Goal: Transaction & Acquisition: Purchase product/service

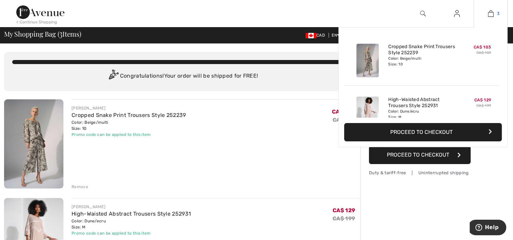
click at [490, 14] on img at bounding box center [491, 13] width 6 height 8
click at [491, 13] on img at bounding box center [491, 13] width 6 height 8
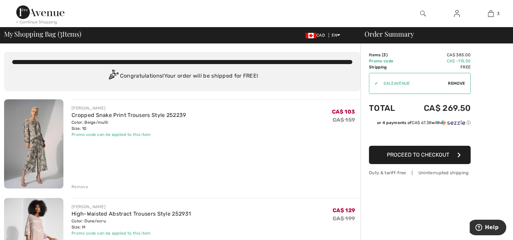
click at [491, 13] on img at bounding box center [491, 13] width 6 height 8
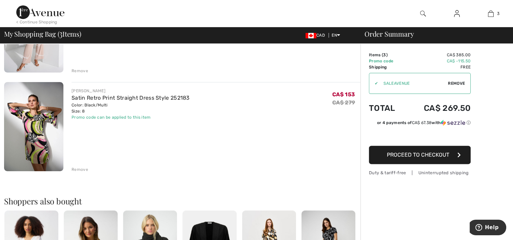
scroll to position [213, 0]
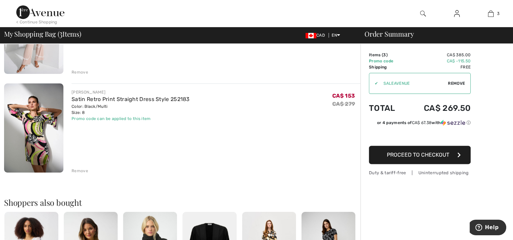
click at [46, 138] on img at bounding box center [33, 127] width 59 height 89
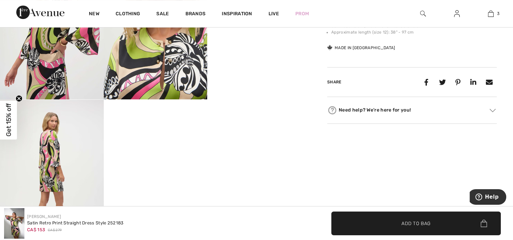
scroll to position [375, 0]
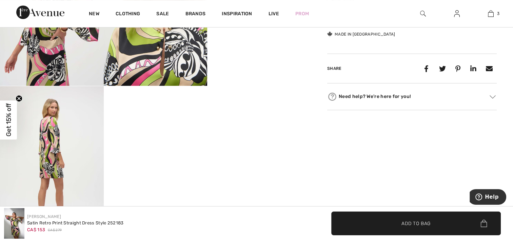
click at [54, 128] on img at bounding box center [52, 163] width 104 height 155
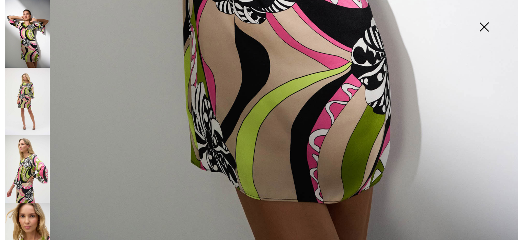
scroll to position [529, 0]
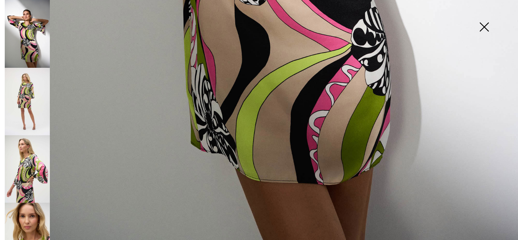
click at [23, 219] on img at bounding box center [27, 236] width 45 height 67
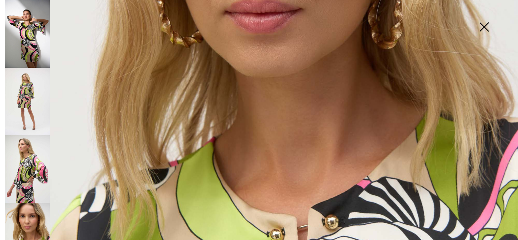
scroll to position [258, 0]
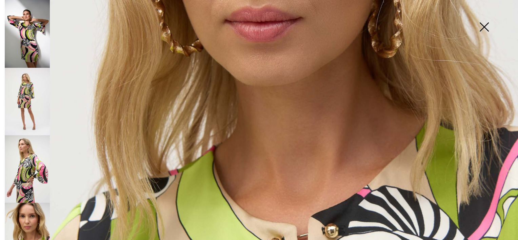
click at [482, 30] on img at bounding box center [484, 27] width 34 height 35
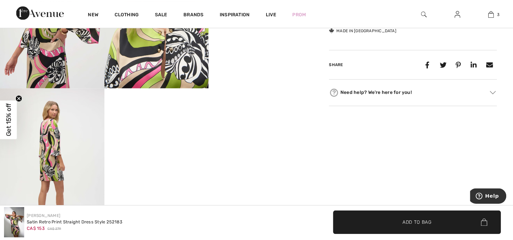
scroll to position [375, 0]
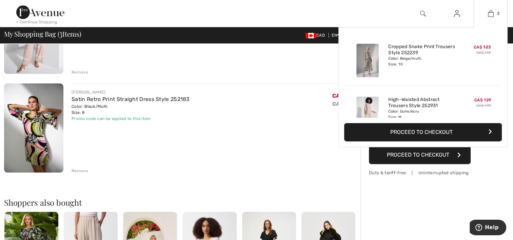
click at [423, 56] on div "Color: Beige/multi Size: 10" at bounding box center [421, 61] width 67 height 11
click at [414, 50] on link "Cropped Snake Print Trousers Style 252239" at bounding box center [421, 50] width 67 height 12
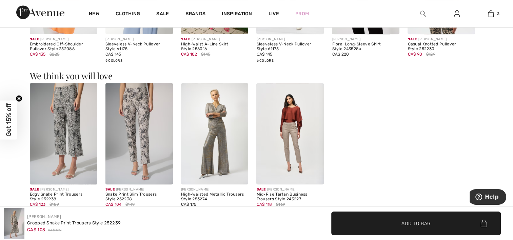
scroll to position [745, 0]
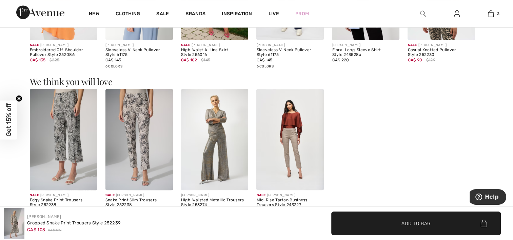
click at [294, 131] on img at bounding box center [289, 139] width 67 height 101
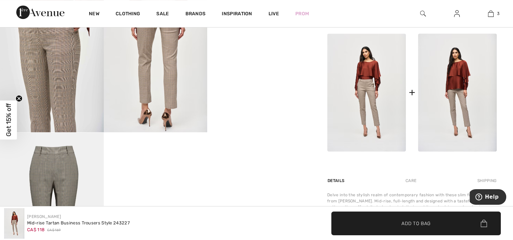
scroll to position [334, 0]
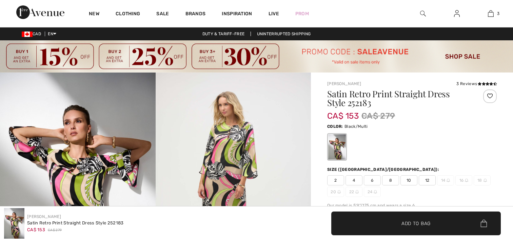
checkbox input "true"
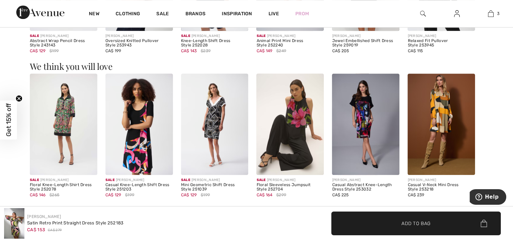
scroll to position [709, 0]
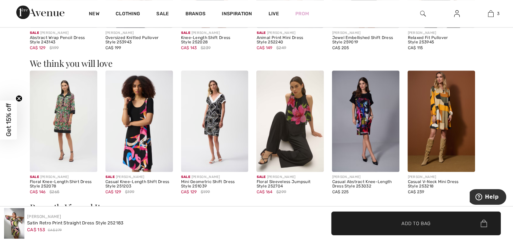
click at [438, 122] on img at bounding box center [440, 120] width 67 height 101
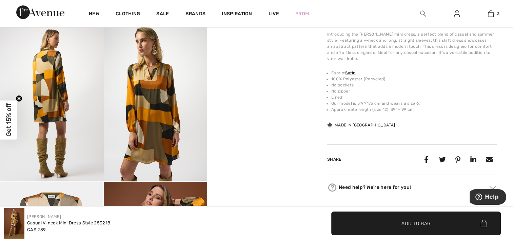
scroll to position [280, 0]
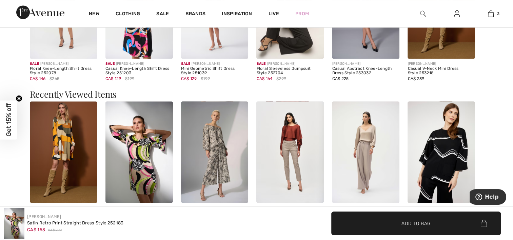
scroll to position [813, 0]
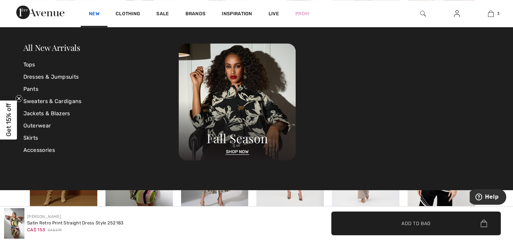
click at [92, 11] on link "New" at bounding box center [94, 14] width 11 height 7
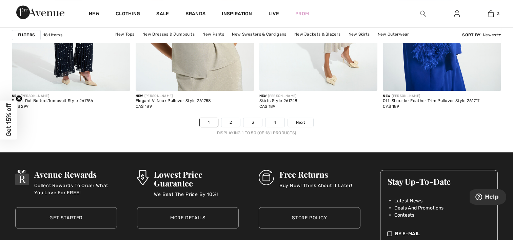
scroll to position [3317, 0]
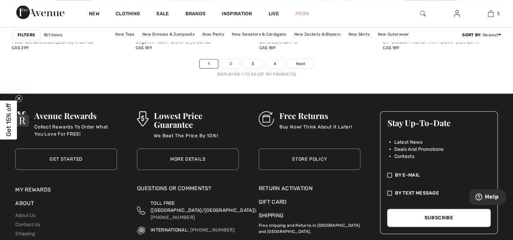
click at [235, 62] on link "2" at bounding box center [230, 63] width 19 height 9
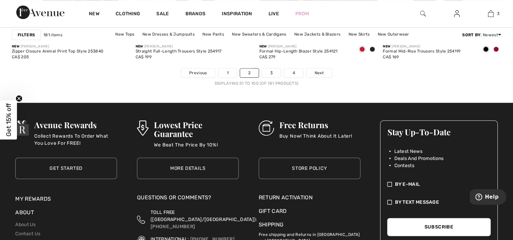
scroll to position [3321, 0]
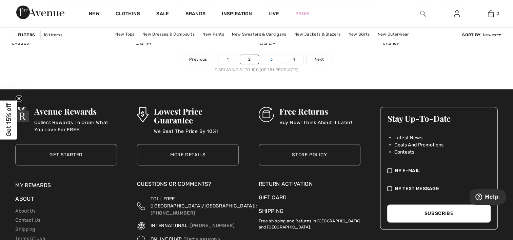
click at [268, 57] on link "3" at bounding box center [271, 59] width 19 height 9
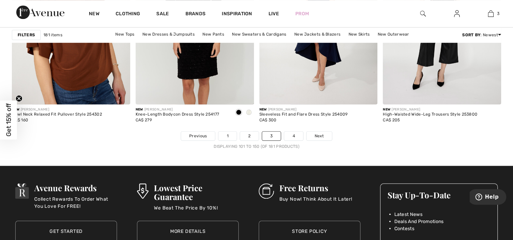
scroll to position [3285, 0]
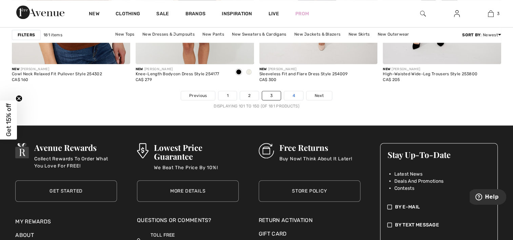
click at [293, 95] on link "4" at bounding box center [293, 95] width 19 height 9
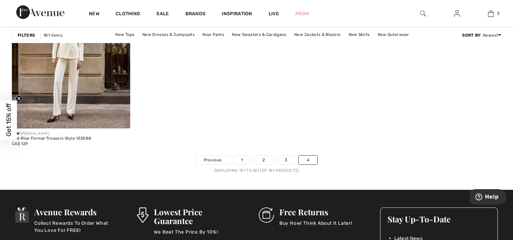
scroll to position [2313, 0]
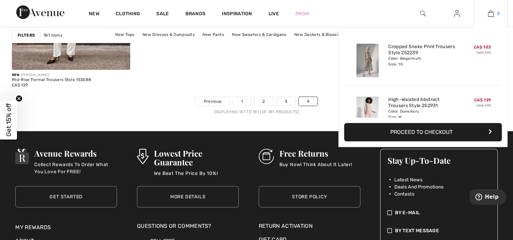
click at [492, 16] on img at bounding box center [491, 13] width 6 height 8
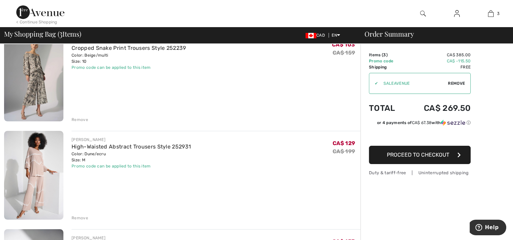
scroll to position [68, 0]
click at [82, 217] on div "Remove" at bounding box center [80, 217] width 17 height 6
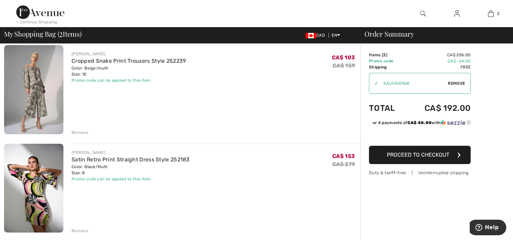
scroll to position [54, 0]
click at [83, 132] on div "Remove" at bounding box center [80, 132] width 17 height 6
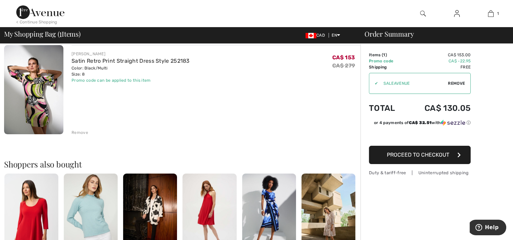
click at [40, 98] on img at bounding box center [33, 89] width 59 height 89
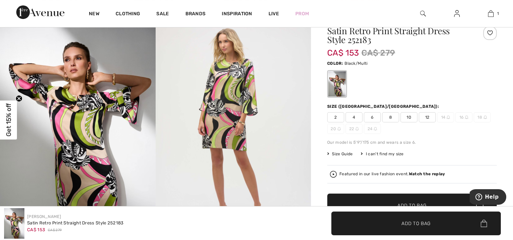
scroll to position [68, 0]
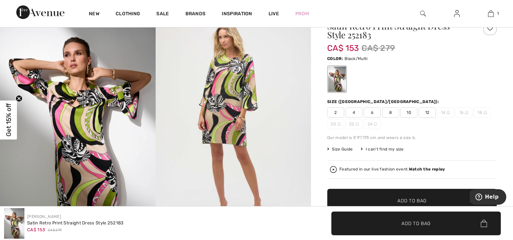
click at [240, 105] on img at bounding box center [234, 121] width 156 height 233
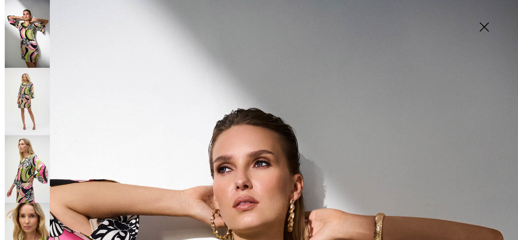
click at [28, 96] on img at bounding box center [27, 101] width 45 height 67
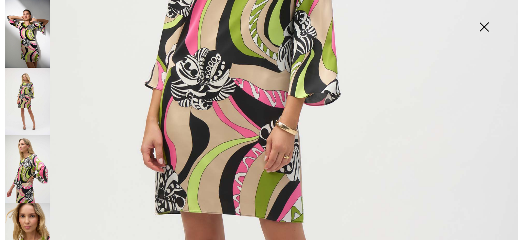
scroll to position [262, 0]
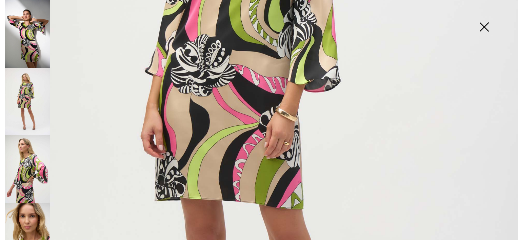
click at [39, 163] on img at bounding box center [27, 168] width 45 height 67
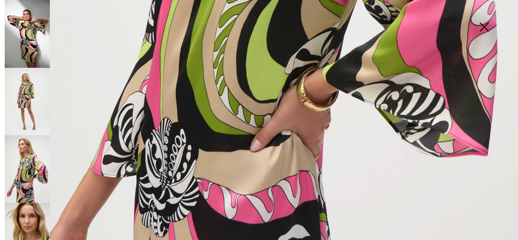
scroll to position [434, 0]
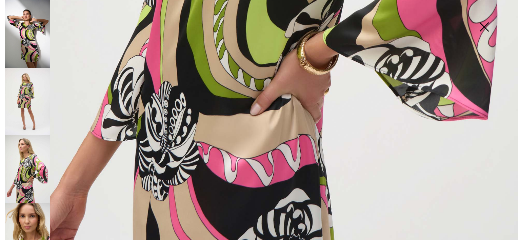
click at [34, 214] on img at bounding box center [27, 236] width 45 height 67
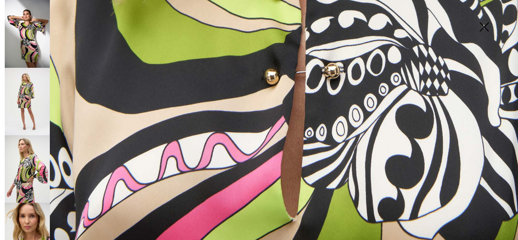
scroll to position [528, 0]
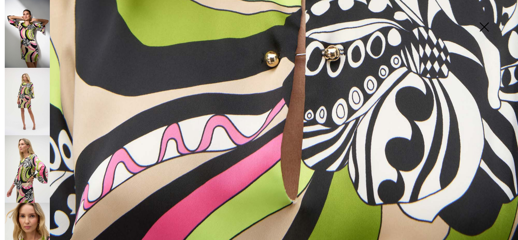
click at [37, 30] on img at bounding box center [27, 34] width 45 height 68
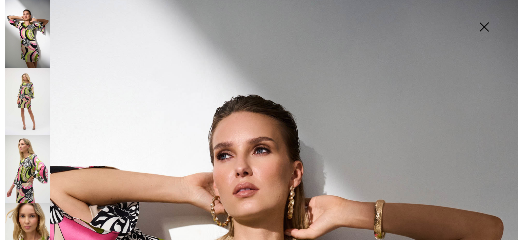
scroll to position [0, 0]
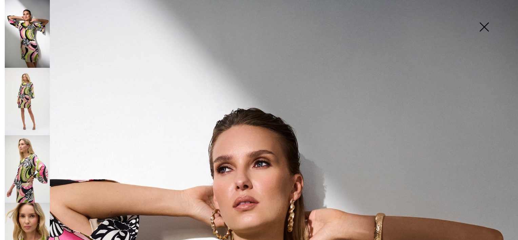
click at [486, 27] on img at bounding box center [484, 27] width 34 height 35
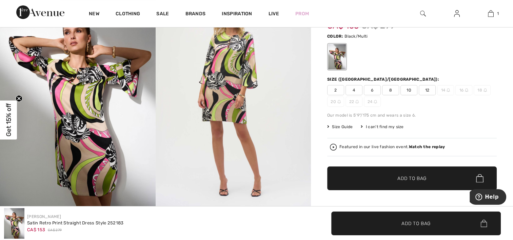
scroll to position [63, 0]
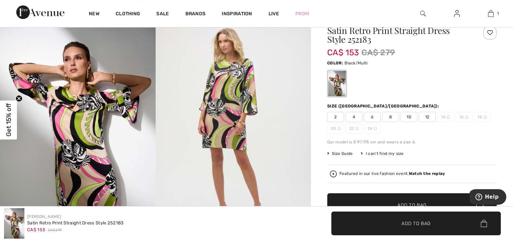
click at [409, 114] on span "10" at bounding box center [408, 117] width 17 height 10
click at [402, 199] on span "✔ Added to Bag Add to Bag" at bounding box center [411, 205] width 169 height 24
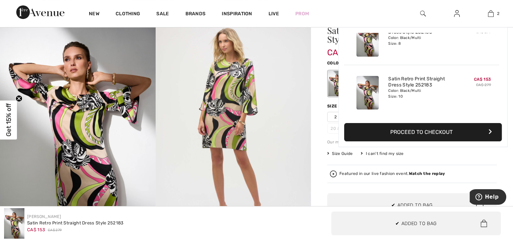
scroll to position [0, 0]
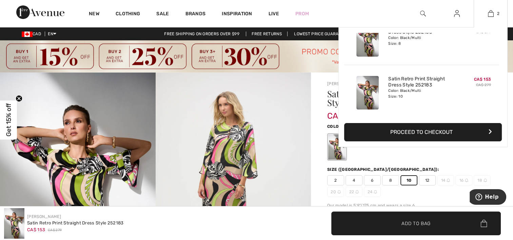
click at [414, 135] on button "Proceed to Checkout" at bounding box center [423, 132] width 158 height 18
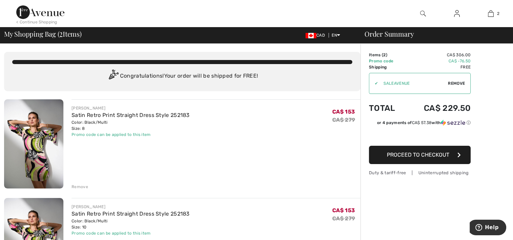
click at [426, 156] on span "Proceed to Checkout" at bounding box center [418, 155] width 62 height 6
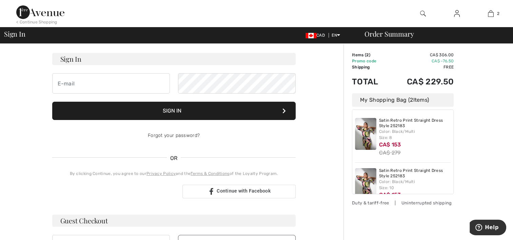
scroll to position [54, 0]
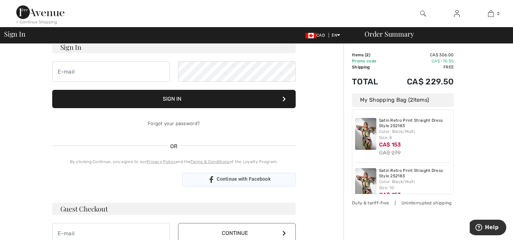
click at [236, 180] on span "Continue with Facebook" at bounding box center [244, 178] width 54 height 5
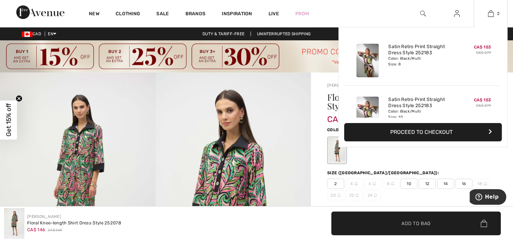
click at [434, 130] on button "Proceed to Checkout" at bounding box center [423, 132] width 158 height 18
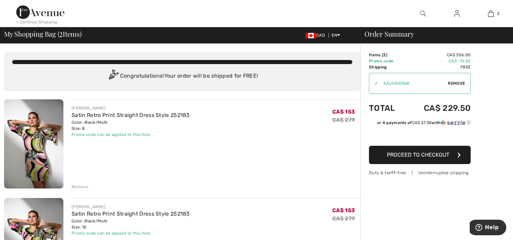
click at [430, 152] on span "Proceed to Checkout" at bounding box center [418, 155] width 62 height 6
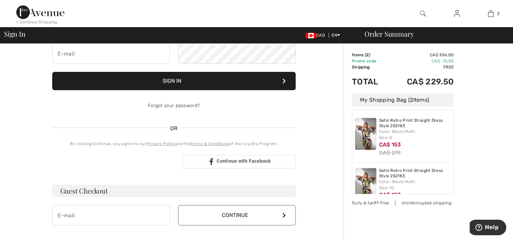
scroll to position [99, 0]
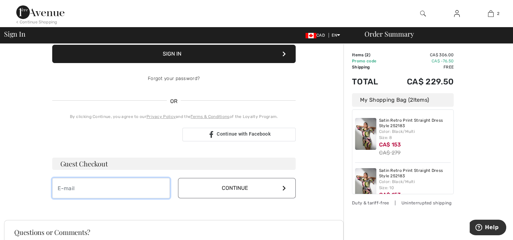
click at [134, 191] on input "email" at bounding box center [111, 188] width 118 height 20
type input "[EMAIL_ADDRESS][DOMAIN_NAME]"
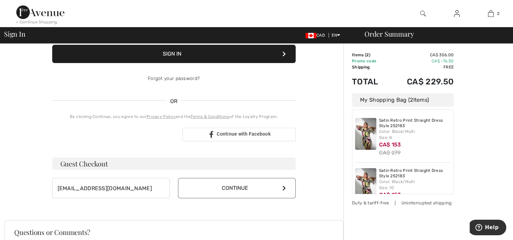
click at [225, 184] on button "Continue" at bounding box center [237, 188] width 118 height 20
click at [175, 53] on button "Sign In" at bounding box center [173, 54] width 243 height 18
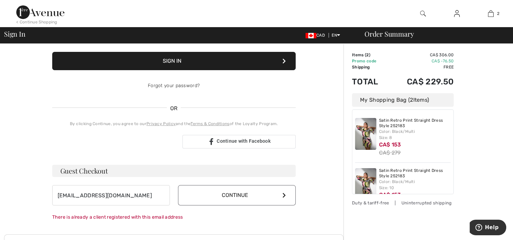
scroll to position [61, 0]
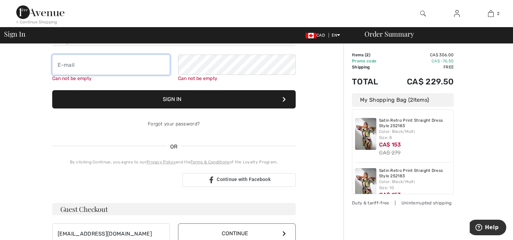
click at [150, 62] on input "email" at bounding box center [111, 65] width 118 height 20
type input "[EMAIL_ADDRESS][DOMAIN_NAME]"
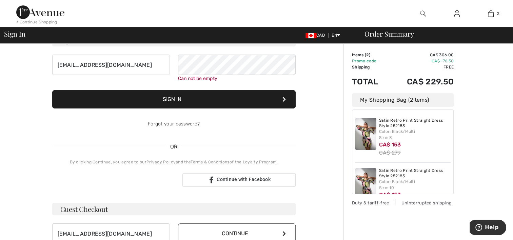
click at [183, 98] on button "Sign In" at bounding box center [173, 99] width 243 height 18
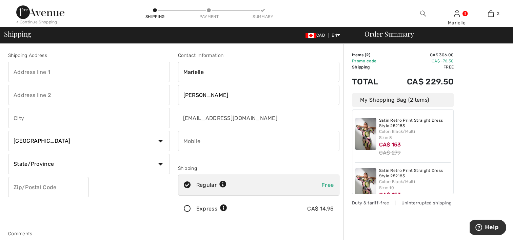
click at [268, 236] on div "Comments" at bounding box center [173, 233] width 331 height 7
click at [57, 70] on input "text" at bounding box center [89, 72] width 162 height 20
type input "[STREET_ADDRESS][PERSON_NAME]"
type input "8193475622"
click at [30, 125] on input "text" at bounding box center [89, 118] width 162 height 20
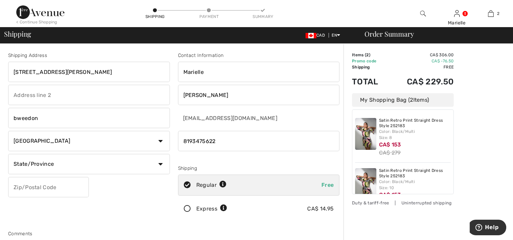
click at [18, 119] on input "bweedon" at bounding box center [89, 118] width 162 height 20
type input "[PERSON_NAME]"
click at [58, 167] on select "State/Province [GEOGRAPHIC_DATA] [GEOGRAPHIC_DATA] [GEOGRAPHIC_DATA] [GEOGRAPHI…" at bounding box center [89, 164] width 162 height 20
select select "QC"
click at [8, 154] on select "State/Province [GEOGRAPHIC_DATA] [GEOGRAPHIC_DATA] [GEOGRAPHIC_DATA] [GEOGRAPHI…" at bounding box center [89, 164] width 162 height 20
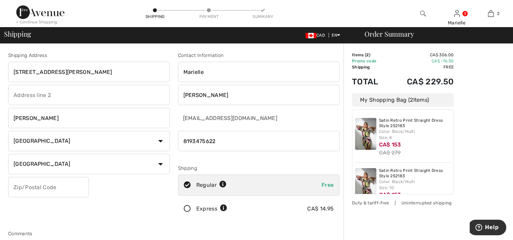
click at [40, 190] on input "text" at bounding box center [48, 187] width 81 height 20
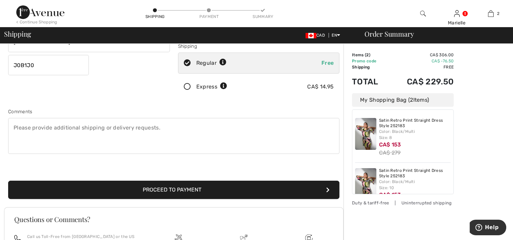
scroll to position [131, 0]
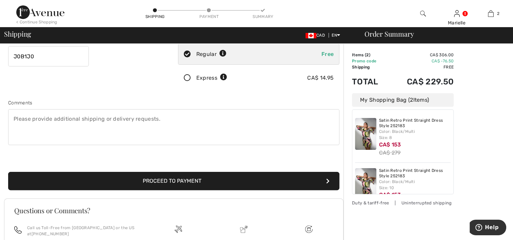
type input "J0B1J0"
click at [198, 180] on button "Proceed to Payment" at bounding box center [173, 181] width 331 height 18
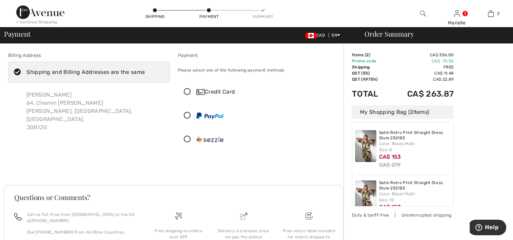
click at [188, 94] on icon at bounding box center [187, 91] width 18 height 7
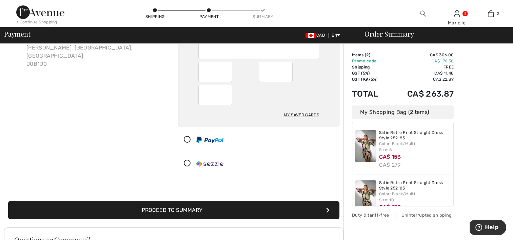
scroll to position [113, 0]
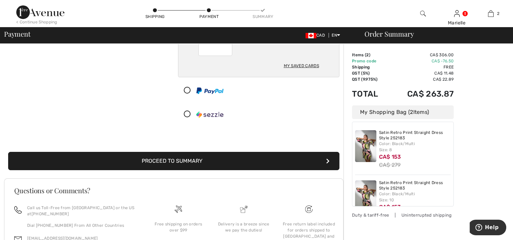
click at [196, 159] on button "Proceed to Summary" at bounding box center [173, 161] width 331 height 18
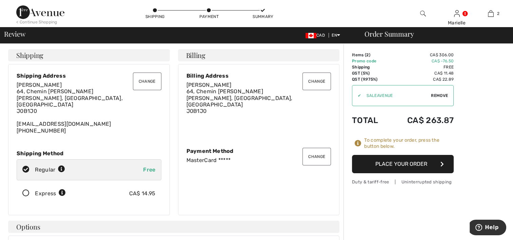
click at [404, 160] on button "Place Your Order" at bounding box center [403, 164] width 102 height 18
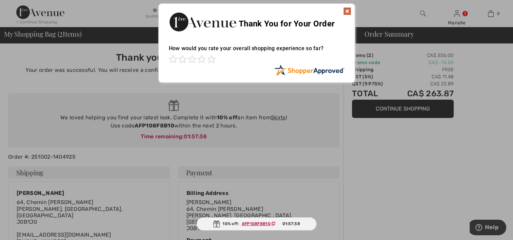
click at [347, 11] on img at bounding box center [347, 11] width 8 height 8
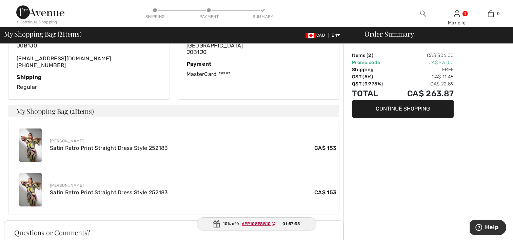
scroll to position [194, 0]
